Goal: Task Accomplishment & Management: Manage account settings

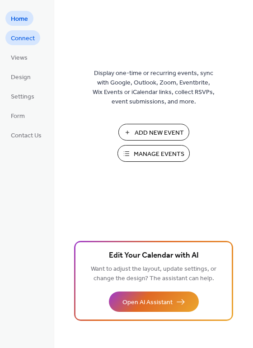
click at [8, 35] on link "Connect" at bounding box center [22, 37] width 35 height 15
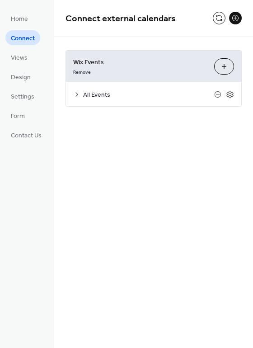
click at [75, 95] on icon at bounding box center [76, 94] width 7 height 7
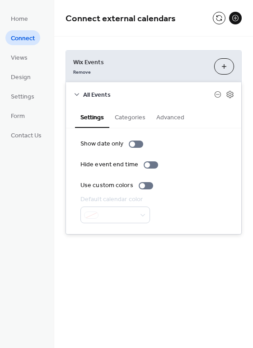
click at [122, 121] on button "Categories" at bounding box center [130, 116] width 42 height 21
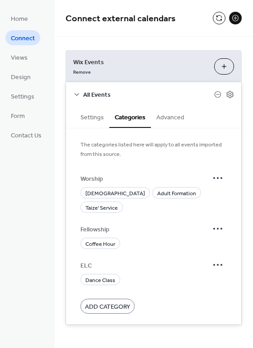
click at [178, 121] on button "Advanced" at bounding box center [170, 116] width 39 height 21
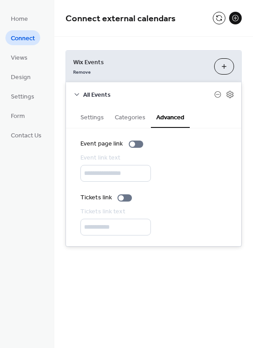
click at [126, 122] on button "Categories" at bounding box center [130, 116] width 42 height 21
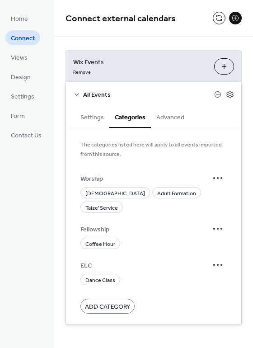
click at [115, 302] on span "Add Category" at bounding box center [107, 306] width 45 height 9
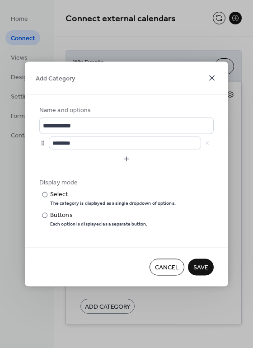
click at [213, 75] on icon at bounding box center [211, 78] width 11 height 11
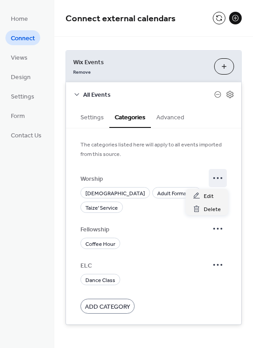
click at [213, 178] on circle at bounding box center [214, 178] width 2 height 2
click at [206, 199] on span "Edit" at bounding box center [209, 195] width 10 height 9
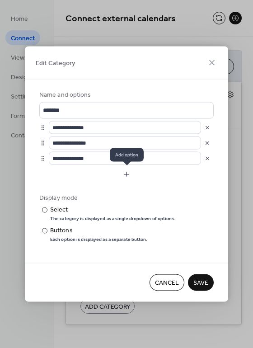
click at [126, 175] on button "button" at bounding box center [126, 174] width 174 height 14
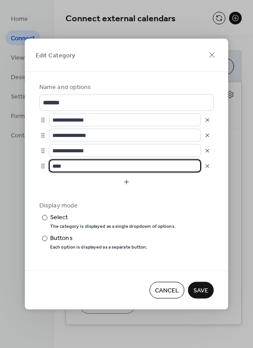
type input "****"
click at [206, 166] on button "button" at bounding box center [207, 165] width 13 height 13
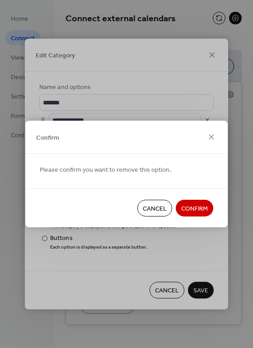
click at [154, 208] on span "Cancel" at bounding box center [155, 208] width 24 height 9
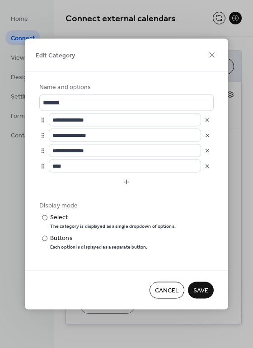
click at [160, 286] on span "Cancel" at bounding box center [167, 290] width 24 height 9
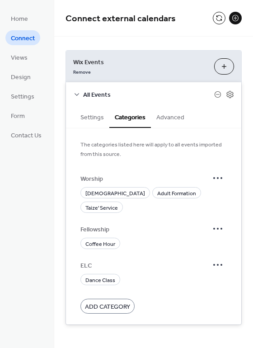
click at [180, 114] on button "Advanced" at bounding box center [170, 116] width 39 height 21
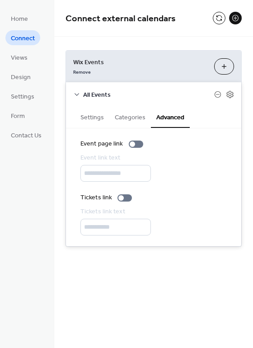
click at [123, 115] on button "Categories" at bounding box center [130, 116] width 42 height 21
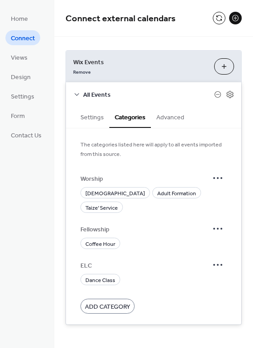
click at [93, 118] on button "Settings" at bounding box center [92, 116] width 34 height 21
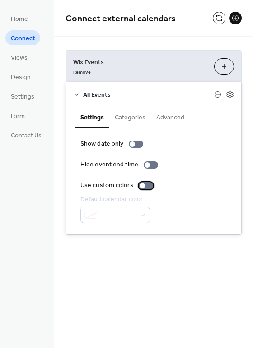
click at [145, 182] on div at bounding box center [146, 185] width 14 height 7
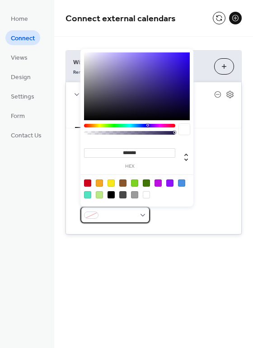
click at [130, 211] on span at bounding box center [118, 215] width 33 height 9
click at [185, 35] on div "Connect external calendars" at bounding box center [153, 18] width 199 height 37
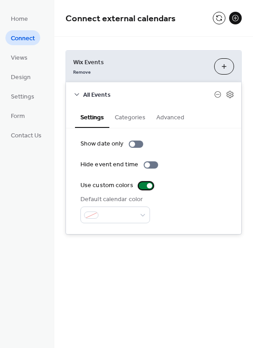
click at [139, 186] on div at bounding box center [146, 185] width 14 height 7
click at [13, 56] on span "Views" at bounding box center [19, 57] width 17 height 9
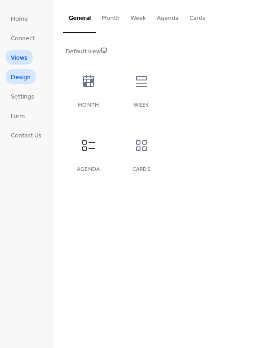
click at [14, 80] on span "Design" at bounding box center [21, 77] width 20 height 9
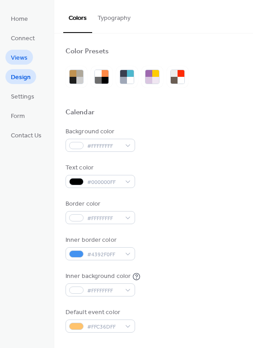
click at [23, 57] on span "Views" at bounding box center [19, 57] width 17 height 9
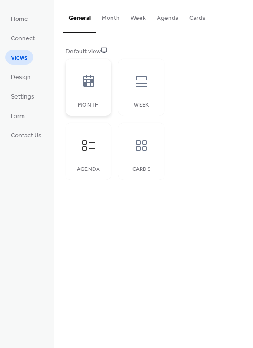
click at [87, 88] on icon at bounding box center [88, 81] width 14 height 14
click at [137, 146] on icon at bounding box center [141, 145] width 14 height 14
click at [78, 83] on div at bounding box center [88, 81] width 27 height 27
click at [93, 152] on icon at bounding box center [88, 145] width 14 height 14
